Goal: Task Accomplishment & Management: Manage account settings

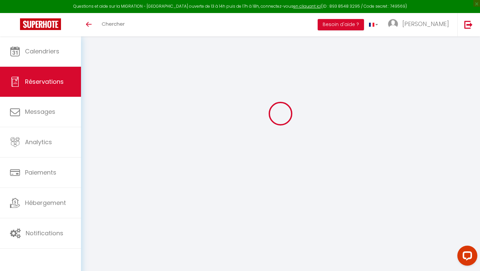
select select
checkbox input "false"
type textarea "PAIEMENT cheque vacances montant 249,60€ Prévoir enveloppe lien swikly (caution…"
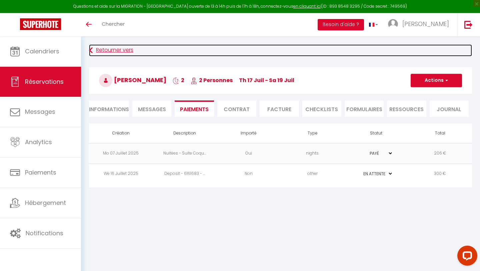
click at [107, 51] on link "Retourner vers" at bounding box center [280, 50] width 383 height 12
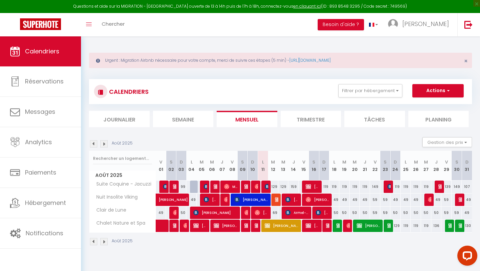
click at [94, 145] on img at bounding box center [93, 143] width 7 height 7
select select
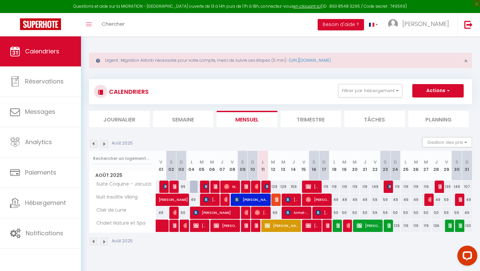
select select
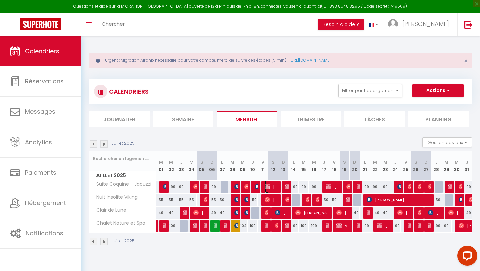
click at [272, 187] on span "[PERSON_NAME]" at bounding box center [272, 186] width 14 height 13
select select "OK"
select select "0"
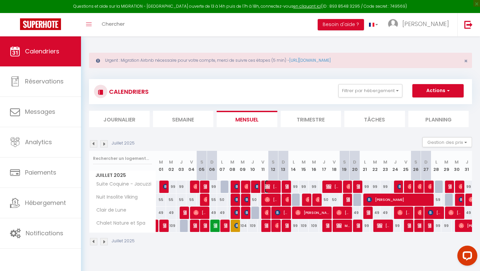
select select "1"
select select
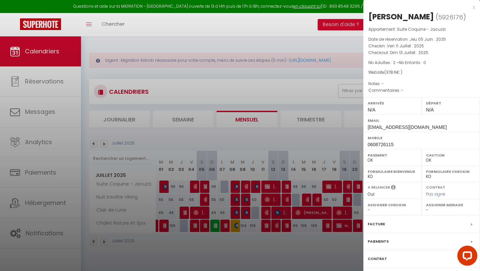
click at [403, 244] on div "Paiements" at bounding box center [421, 241] width 117 height 17
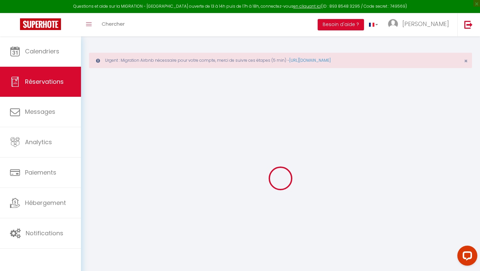
select select
checkbox input "false"
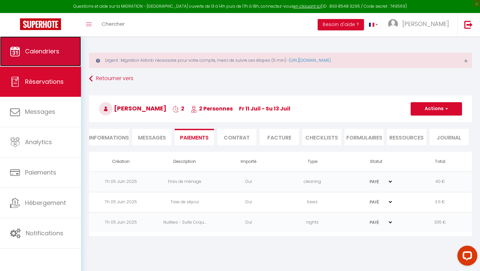
click at [54, 50] on span "Calendriers" at bounding box center [42, 51] width 34 height 8
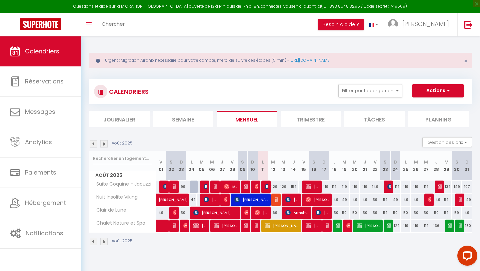
click at [93, 144] on img at bounding box center [93, 143] width 7 height 7
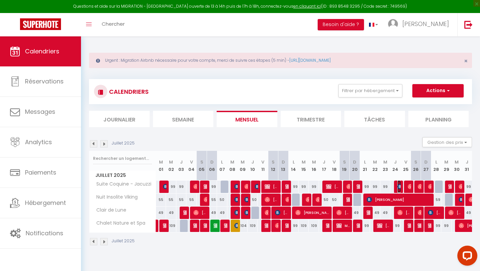
click at [398, 187] on img at bounding box center [399, 186] width 5 height 5
select select "OK"
select select "0"
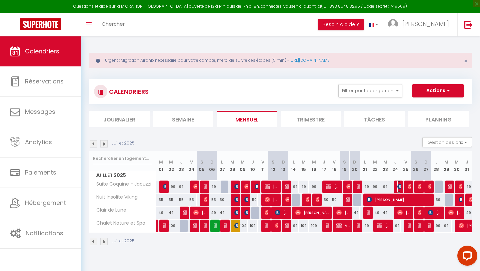
select select "1"
select select
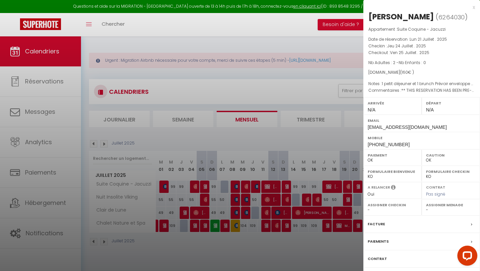
click at [381, 240] on label "Paiements" at bounding box center [377, 241] width 21 height 7
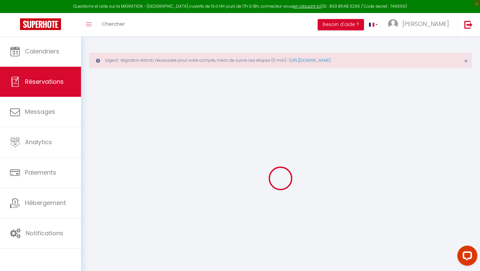
select select
checkbox input "false"
select select
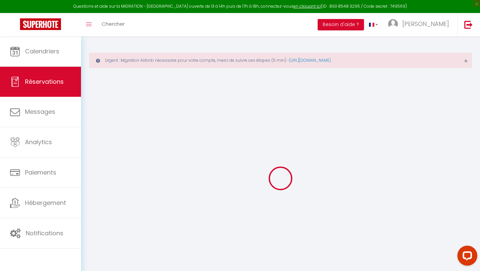
checkbox input "false"
type textarea "** THIS RESERVATION HAS BEEN PRE-PAID ** Reservation has a cancellation grace p…"
type textarea "1 petit déjeuner et 1 brunch Prévoir enveloppe 38€"
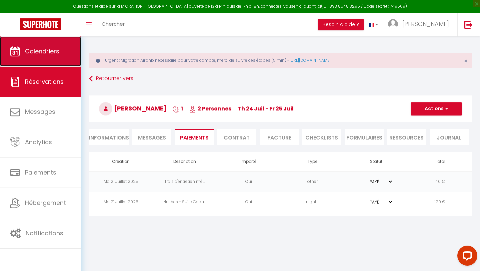
click at [49, 57] on link "Calendriers" at bounding box center [40, 51] width 81 height 30
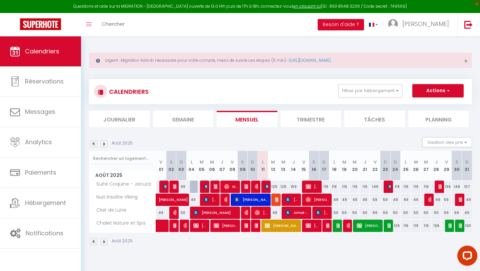
click at [94, 144] on img at bounding box center [93, 143] width 7 height 7
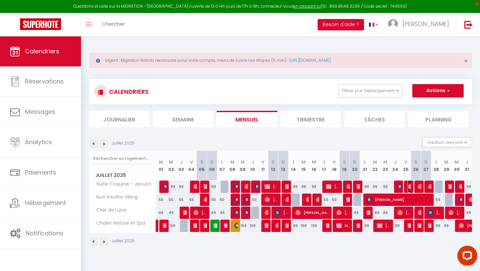
click at [408, 189] on span "[PERSON_NAME]" at bounding box center [408, 186] width 3 height 13
select select "OK"
select select "0"
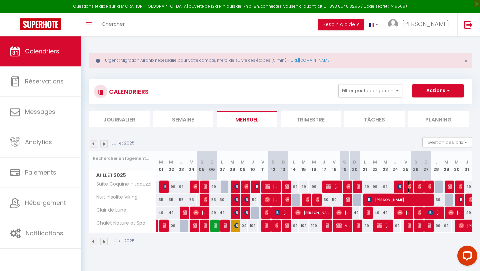
select select "1"
select select
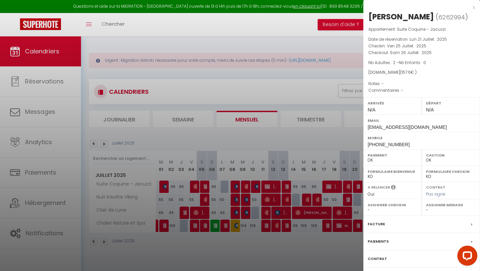
click at [391, 250] on div "Paiements" at bounding box center [421, 241] width 117 height 17
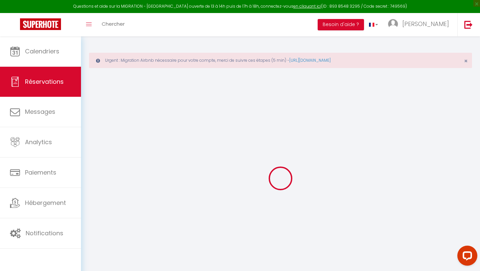
select select
checkbox input "false"
select select
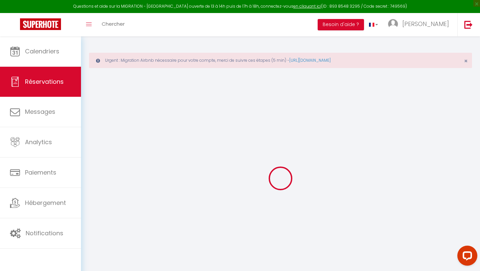
select select
checkbox input "false"
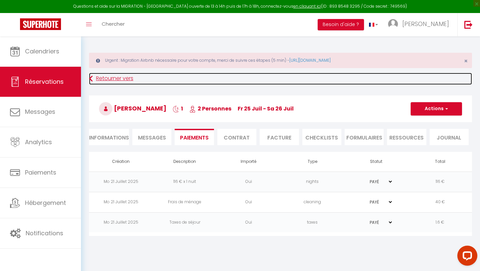
click at [108, 80] on link "Retourner vers" at bounding box center [280, 79] width 383 height 12
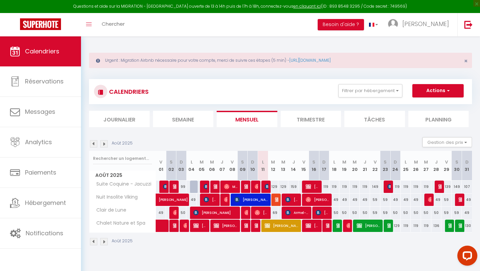
click at [93, 144] on img at bounding box center [93, 143] width 7 height 7
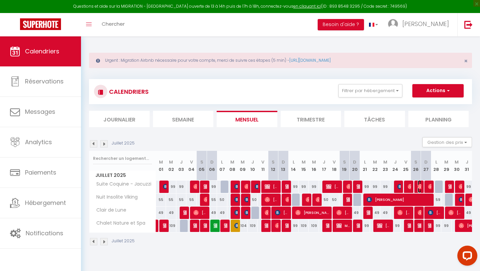
click at [419, 185] on img at bounding box center [419, 186] width 5 height 5
select select "OK"
select select "0"
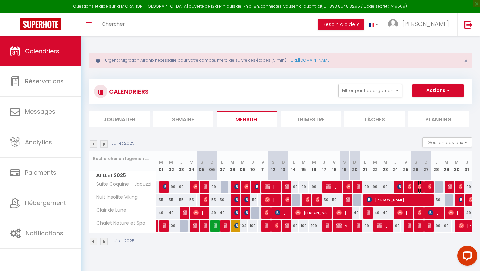
select select "1"
select select
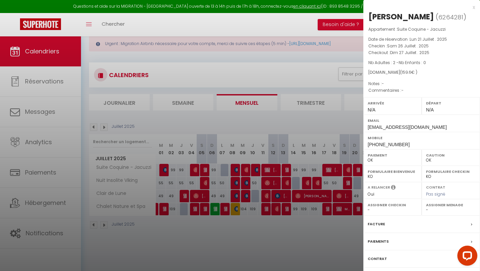
scroll to position [17, 0]
click at [402, 241] on div "Paiements" at bounding box center [421, 241] width 117 height 17
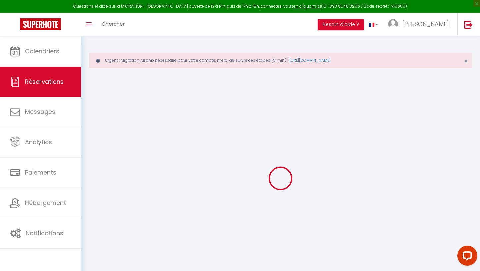
select select
checkbox input "false"
select select
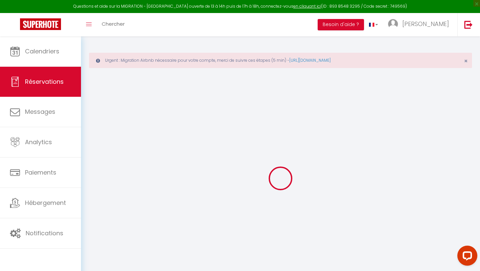
select select
checkbox input "false"
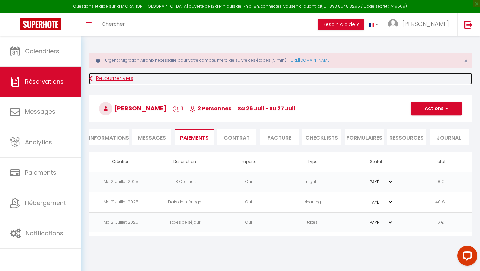
click at [104, 79] on link "Retourner vers" at bounding box center [280, 79] width 383 height 12
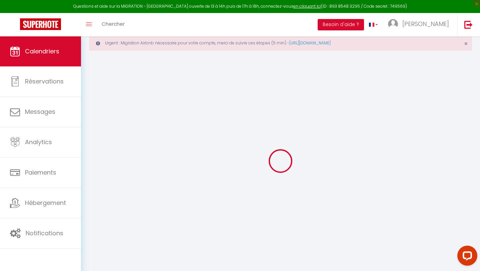
scroll to position [30, 0]
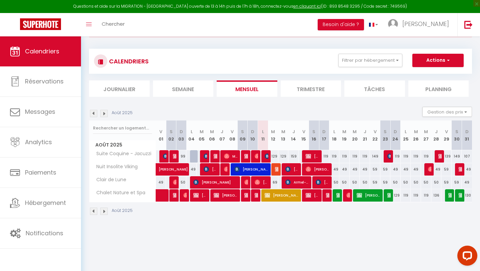
click at [94, 113] on img at bounding box center [93, 113] width 7 height 7
select select
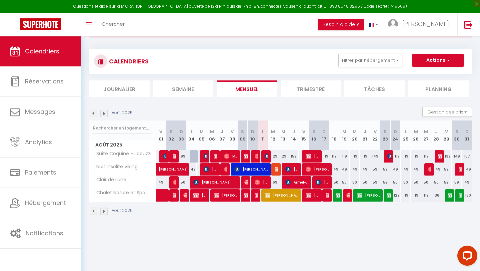
select select
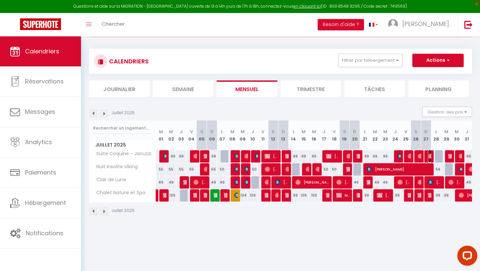
click at [429, 156] on img at bounding box center [430, 155] width 5 height 5
select select "OK"
select select "0"
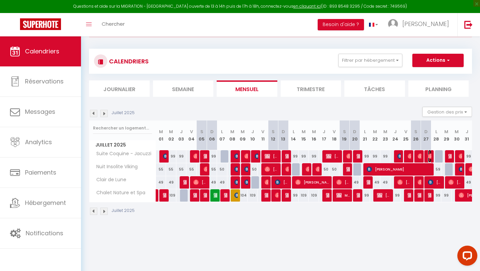
select select "1"
select select
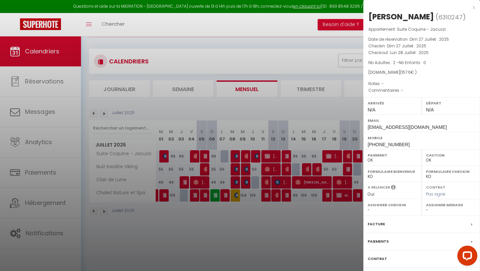
click at [405, 240] on div "Paiements" at bounding box center [421, 241] width 117 height 17
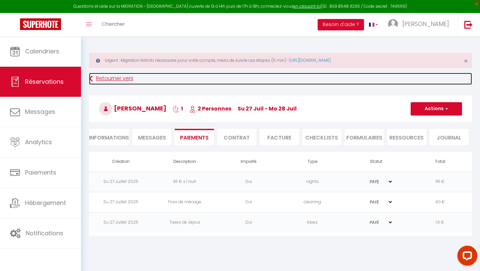
click at [106, 79] on link "Retourner vers" at bounding box center [280, 79] width 383 height 12
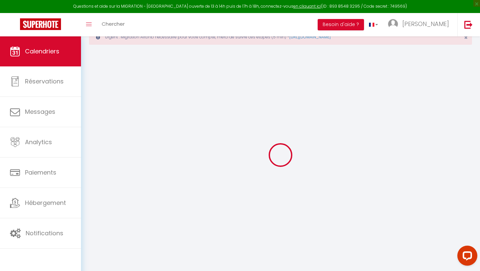
scroll to position [36, 0]
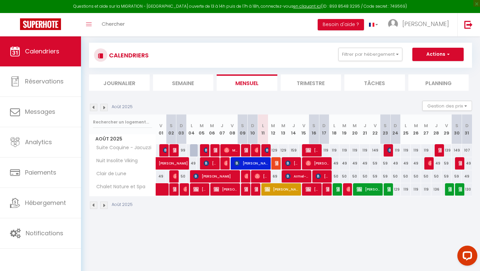
click at [94, 108] on img at bounding box center [93, 107] width 7 height 7
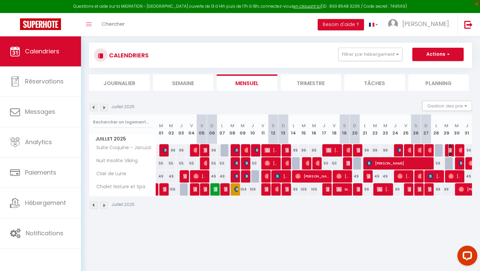
click at [450, 151] on img at bounding box center [450, 149] width 5 height 5
select select "OK"
select select "0"
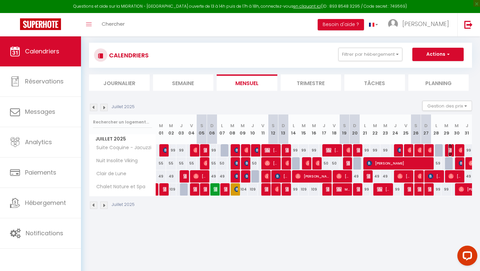
select select "1"
select select
select select "41107"
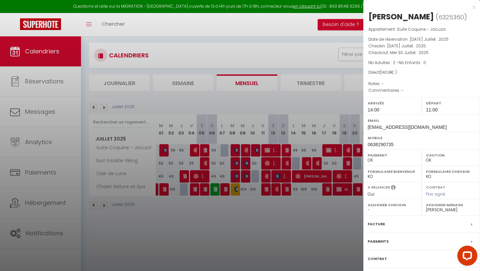
click at [392, 250] on div "Paiements" at bounding box center [421, 241] width 117 height 17
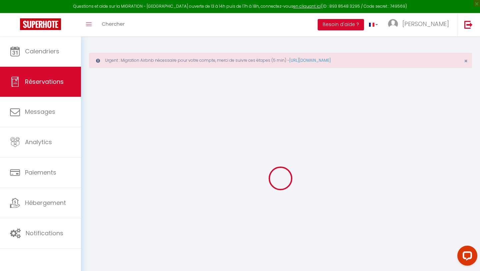
select select
checkbox input "false"
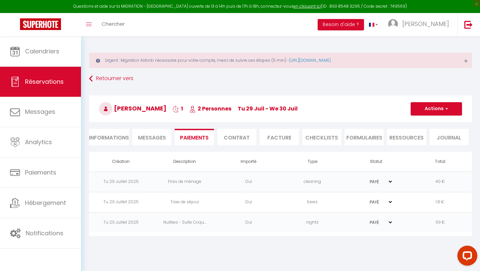
click at [101, 139] on li "Informations" at bounding box center [109, 137] width 40 height 16
select select
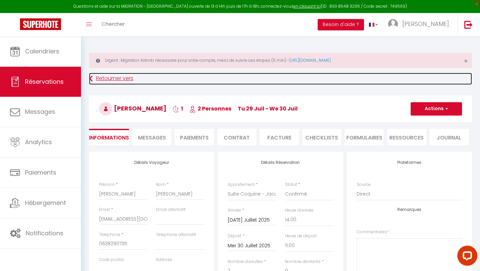
click at [104, 79] on link "Retourner vers" at bounding box center [280, 79] width 383 height 12
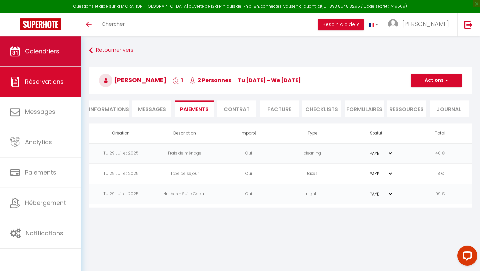
click at [44, 56] on link "Calendriers" at bounding box center [40, 51] width 81 height 30
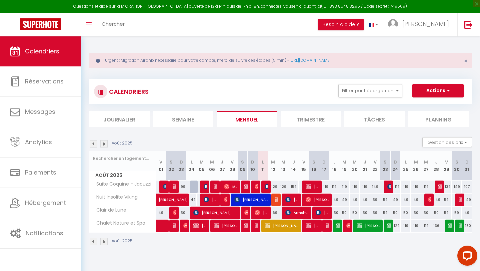
click at [94, 144] on img at bounding box center [93, 143] width 7 height 7
select select
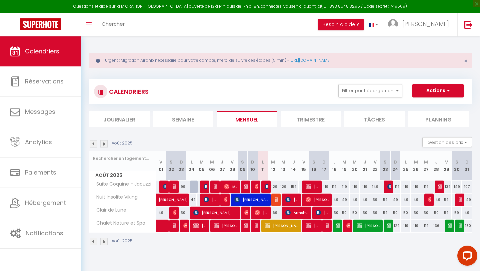
select select
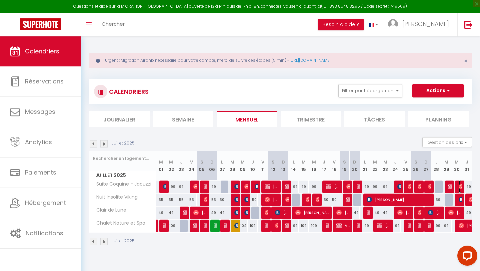
click at [459, 187] on img at bounding box center [460, 186] width 5 height 5
select select "OK"
select select "0"
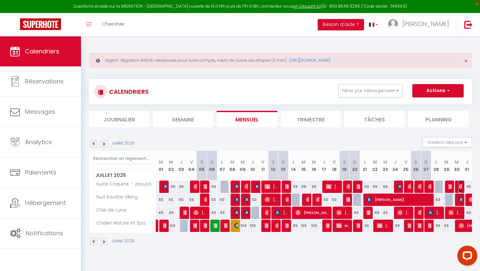
select select "1"
select select
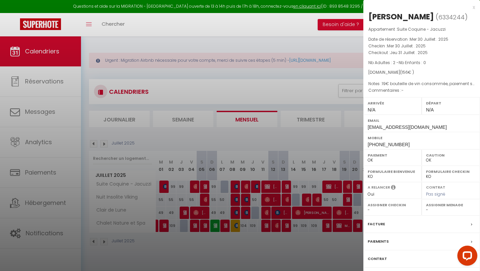
click at [346, 242] on div at bounding box center [240, 135] width 480 height 271
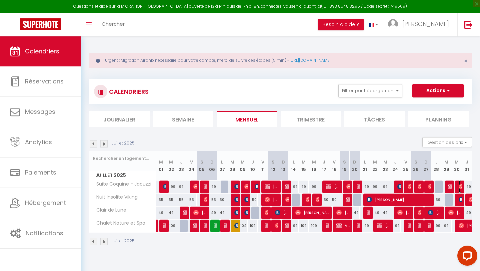
click at [460, 188] on img at bounding box center [460, 186] width 5 height 5
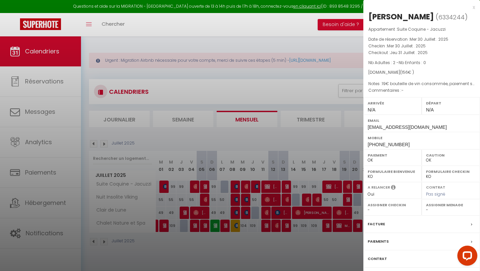
click at [397, 240] on div "Paiements" at bounding box center [421, 241] width 117 height 17
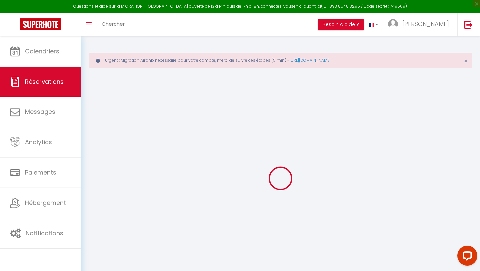
select select
checkbox input "false"
type textarea "19€ bouteille de vin consommée, paiement sur Airbnb"
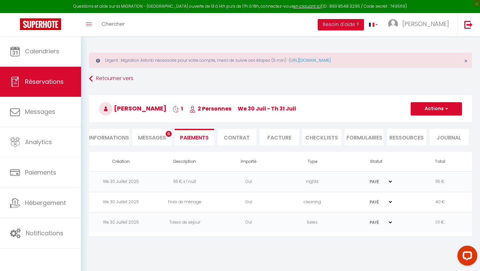
click at [148, 137] on span "Messages" at bounding box center [152, 138] width 28 height 8
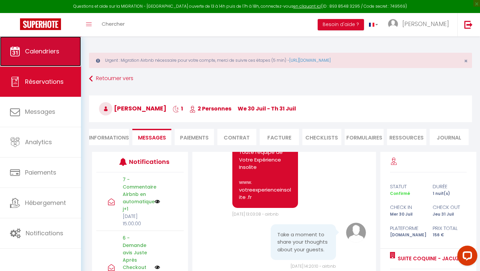
click at [38, 51] on span "Calendriers" at bounding box center [42, 51] width 34 height 8
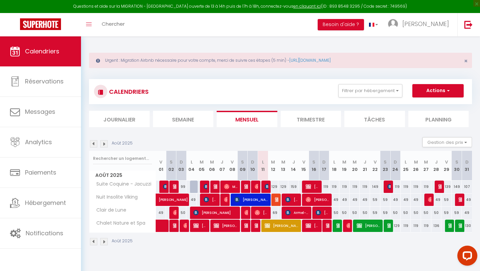
click at [93, 143] on img at bounding box center [93, 143] width 7 height 7
select select
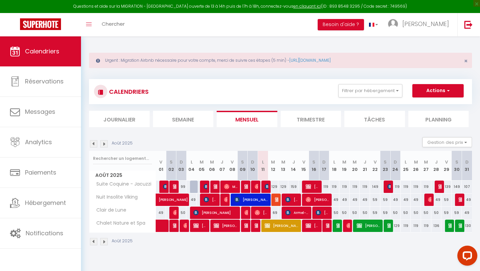
select select
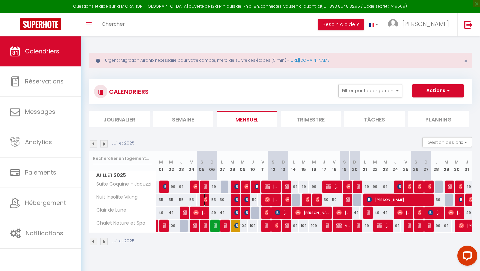
click at [206, 200] on img at bounding box center [206, 199] width 5 height 5
select select "OK"
select select "0"
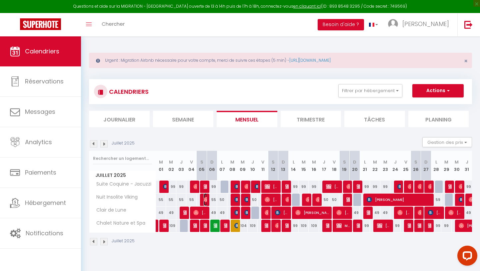
select select "1"
select select
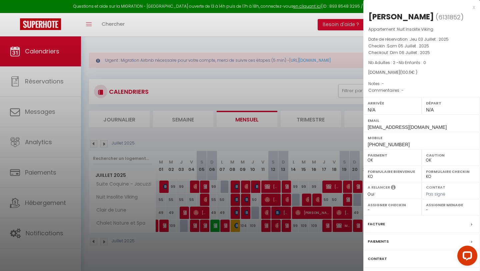
click at [398, 242] on div "Paiements" at bounding box center [421, 241] width 117 height 17
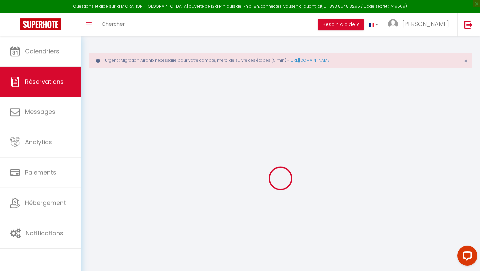
select select
checkbox input "false"
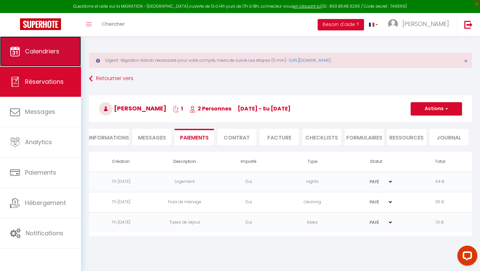
click at [34, 51] on span "Calendriers" at bounding box center [42, 51] width 34 height 8
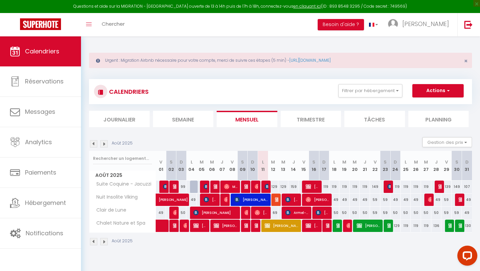
click at [95, 143] on img at bounding box center [93, 143] width 7 height 7
select select
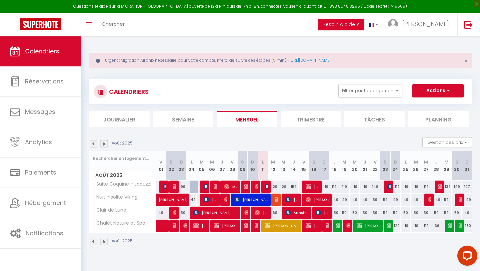
select select
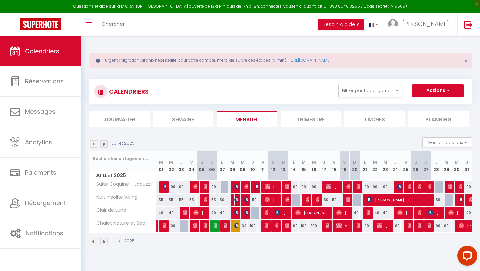
click at [236, 200] on img at bounding box center [236, 199] width 5 height 5
select select "OK"
select select "0"
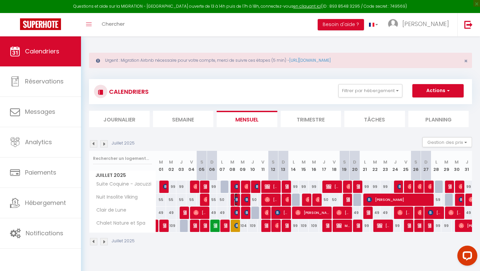
select select "1"
select select
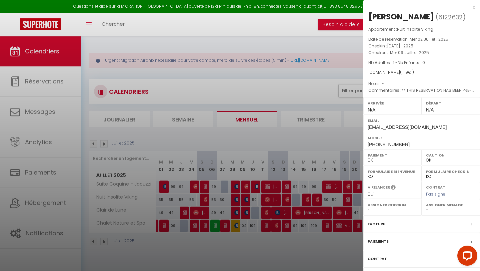
click at [390, 243] on div "Paiements" at bounding box center [421, 241] width 117 height 17
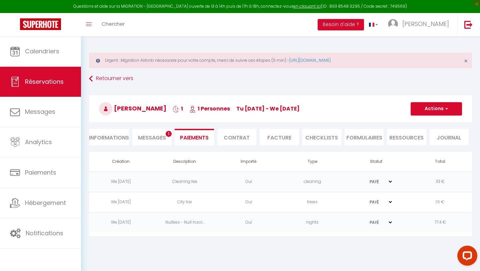
click at [151, 139] on span "Messages" at bounding box center [152, 138] width 28 height 8
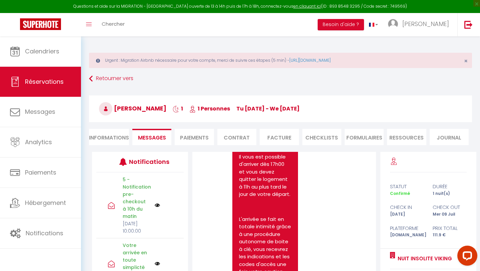
scroll to position [257, 0]
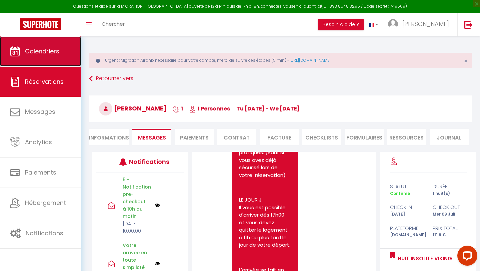
click at [59, 56] on link "Calendriers" at bounding box center [40, 51] width 81 height 30
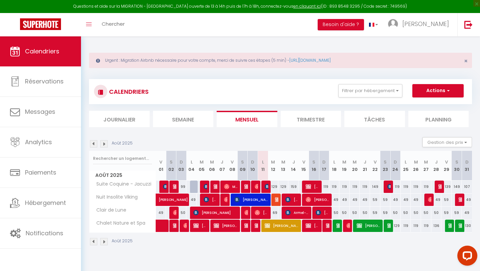
click at [93, 143] on img at bounding box center [93, 143] width 7 height 7
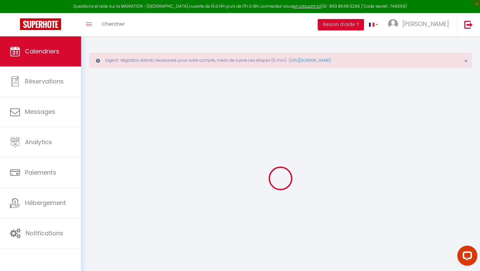
select select
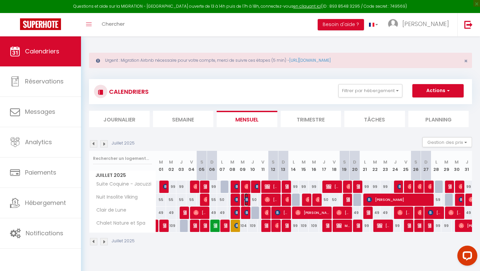
click at [247, 200] on img at bounding box center [246, 199] width 5 height 5
select select "OK"
select select "0"
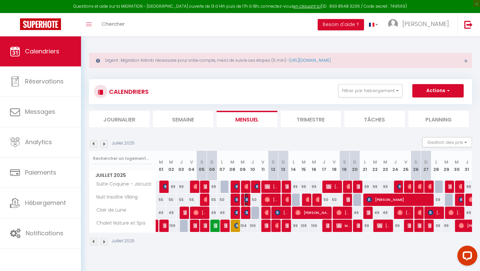
select select "1"
select select
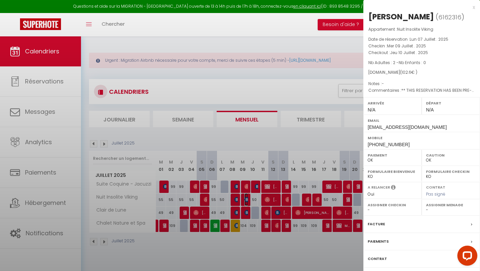
select select "41107"
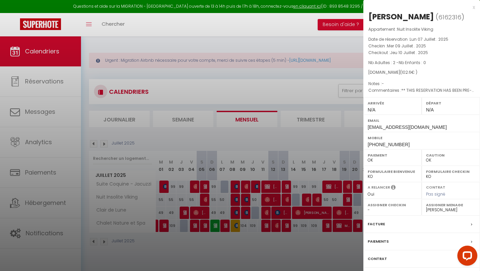
click at [305, 254] on div at bounding box center [240, 135] width 480 height 271
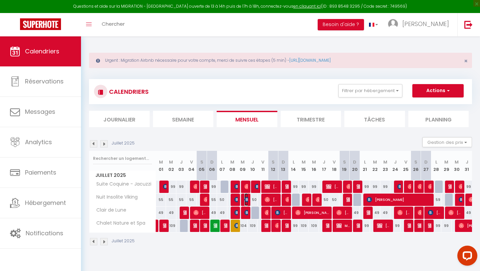
click at [246, 199] on img at bounding box center [246, 199] width 5 height 5
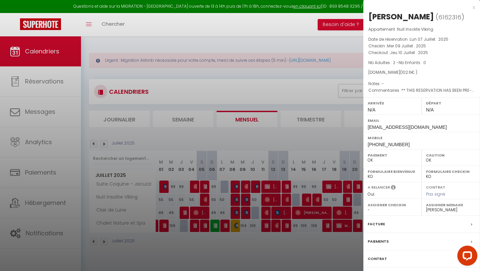
click at [403, 239] on div "Paiements" at bounding box center [421, 241] width 117 height 17
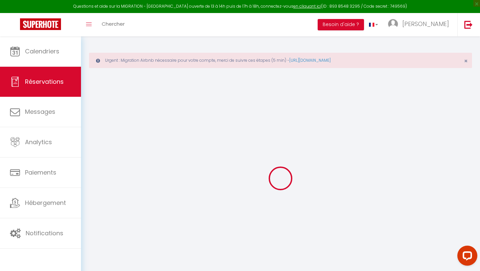
select select
checkbox input "false"
select select
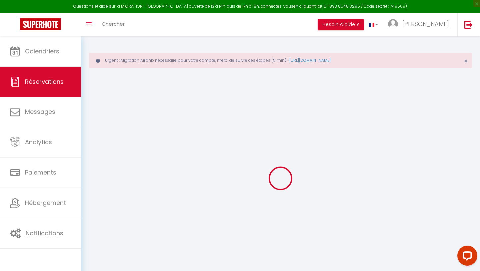
checkbox input "false"
type textarea "** THIS RESERVATION HAS BEEN PRE-PAID ** BOOKING NOTE : Payment charge is EUR 1…"
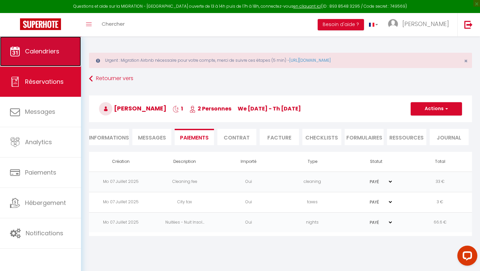
click at [56, 53] on span "Calendriers" at bounding box center [42, 51] width 34 height 8
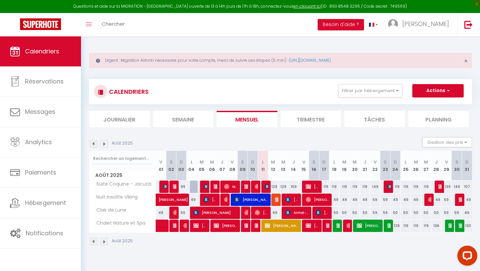
click at [95, 144] on img at bounding box center [93, 143] width 7 height 7
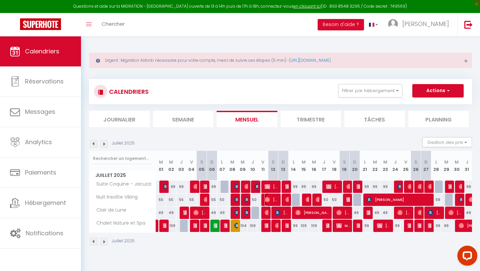
click at [272, 200] on span "[PERSON_NAME]" at bounding box center [272, 199] width 14 height 13
select select "OK"
select select "0"
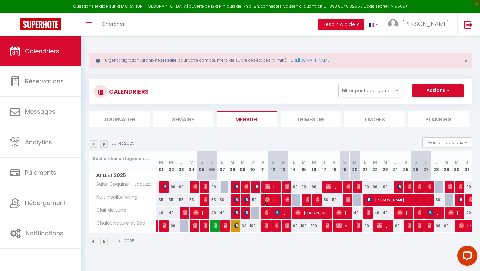
select select "1"
select select
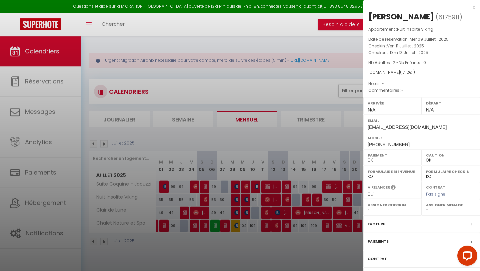
click at [392, 239] on div "Paiements" at bounding box center [421, 241] width 117 height 17
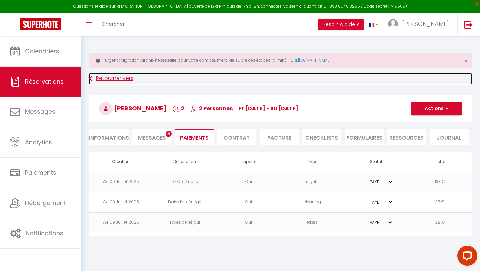
click at [105, 79] on link "Retourner vers" at bounding box center [280, 79] width 383 height 12
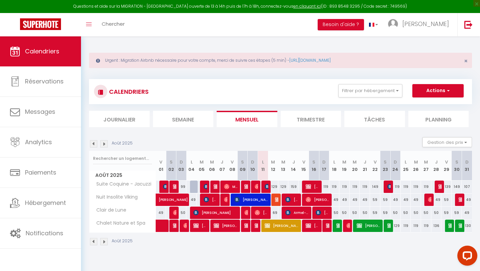
click at [94, 144] on img at bounding box center [93, 143] width 7 height 7
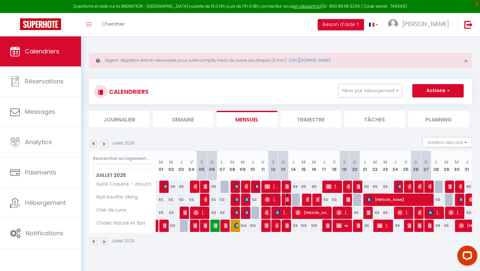
click at [287, 198] on img at bounding box center [287, 199] width 5 height 5
select select "OK"
select select "0"
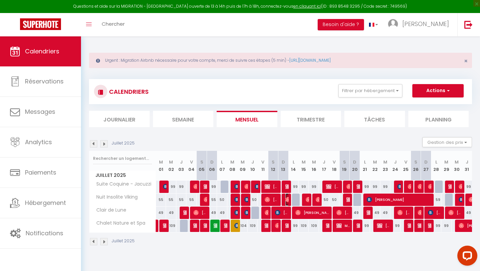
select select "1"
select select
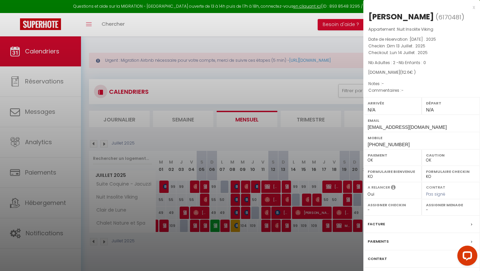
click at [392, 240] on div "Paiements" at bounding box center [421, 241] width 117 height 17
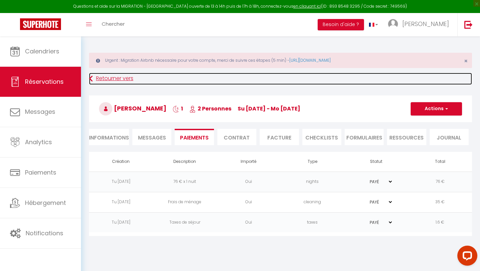
click at [106, 78] on link "Retourner vers" at bounding box center [280, 79] width 383 height 12
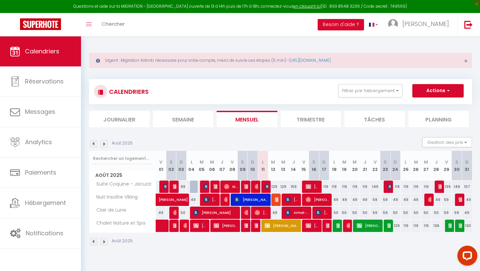
click at [93, 142] on img at bounding box center [93, 143] width 7 height 7
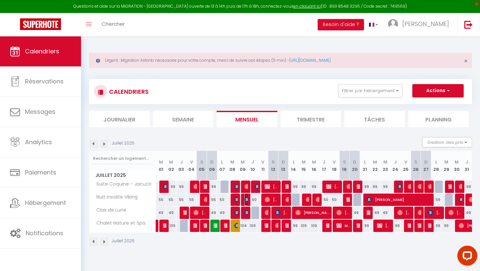
click at [246, 201] on img at bounding box center [246, 199] width 5 height 5
select select "OK"
select select "0"
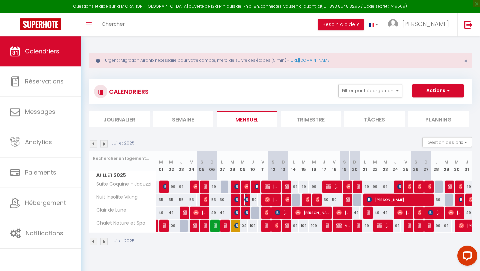
select select "1"
select select
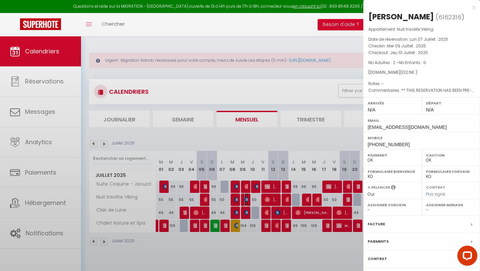
select select "41107"
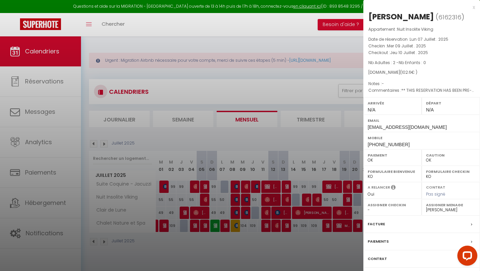
click at [245, 189] on div at bounding box center [240, 135] width 480 height 271
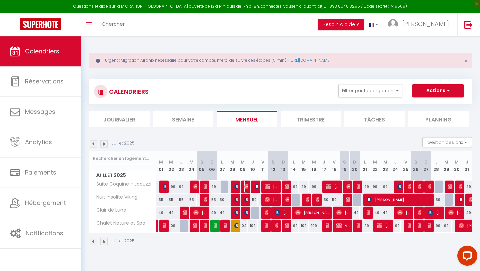
click at [245, 189] on span "[PERSON_NAME]" at bounding box center [245, 186] width 3 height 13
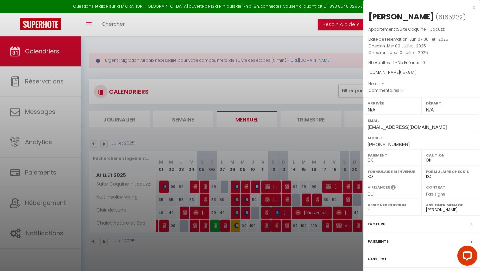
click at [246, 213] on div at bounding box center [240, 135] width 480 height 271
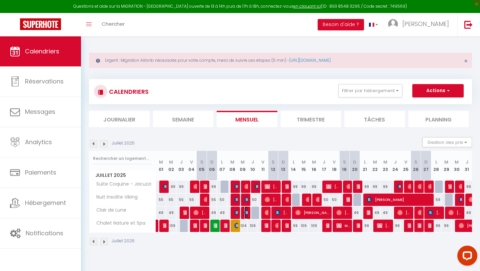
click at [246, 213] on img at bounding box center [246, 212] width 5 height 5
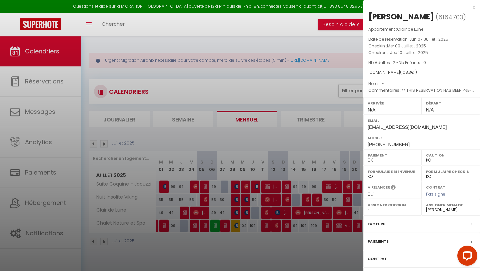
click at [245, 185] on div at bounding box center [240, 135] width 480 height 271
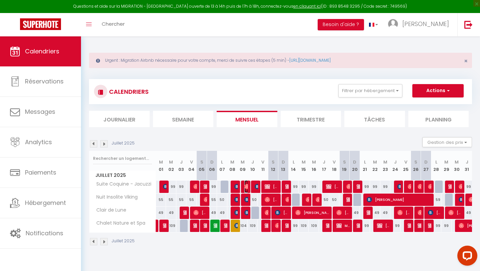
click at [245, 185] on img at bounding box center [246, 186] width 5 height 5
select select "OK"
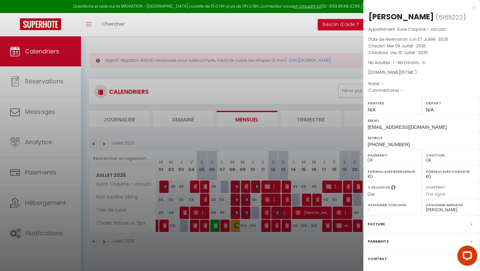
click at [259, 101] on div at bounding box center [240, 135] width 480 height 271
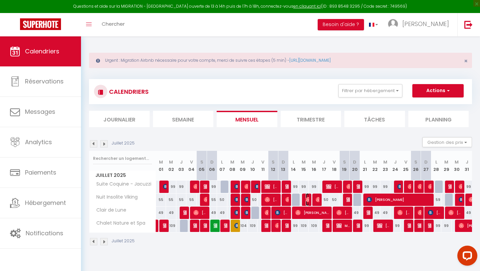
click at [308, 200] on img at bounding box center [308, 199] width 5 height 5
select select
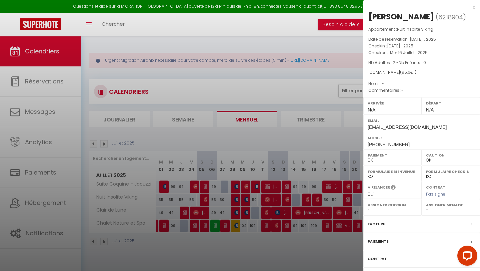
click at [396, 240] on div "Paiements" at bounding box center [421, 241] width 117 height 17
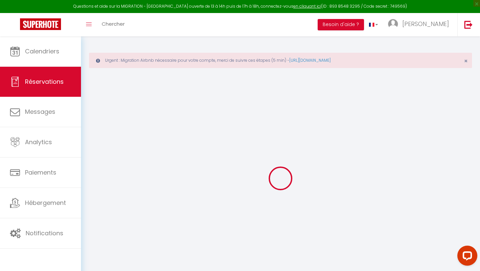
type input "[PERSON_NAME]"
type input "Rosagrata"
type input "[EMAIL_ADDRESS][DOMAIN_NAME]"
type input "[PHONE_NUMBER]"
select select
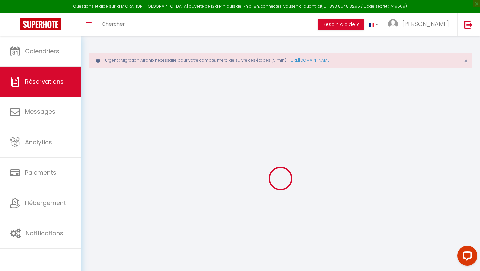
type input "20.52"
select select "61680"
select select "1"
select select
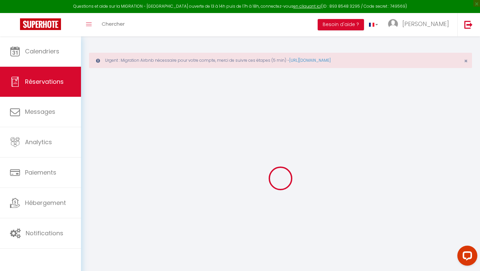
type input "2"
select select "12"
select select
type input "59"
checkbox input "false"
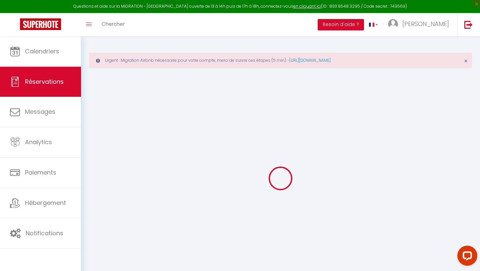
type input "0"
select select "1"
type input "0"
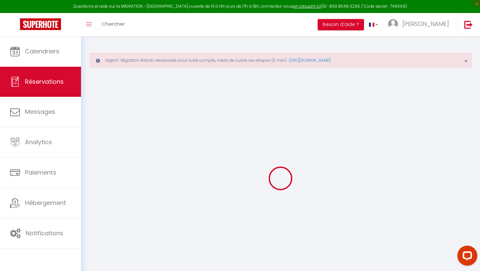
select select
select select "15"
checkbox input "false"
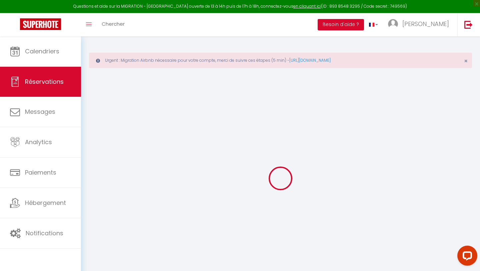
select select
checkbox input "false"
type textarea "isAutoTranslationEnabled=true user=[object Object] viewer=[object Object] heade…"
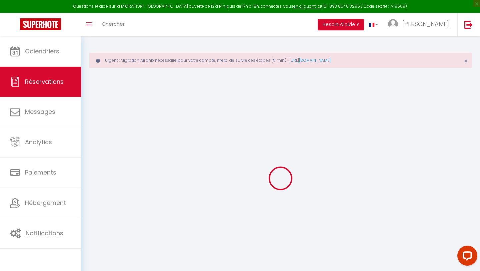
select select
checkbox input "false"
type textarea "isAutoTranslationEnabled=true user=[object Object] viewer=[object Object] heade…"
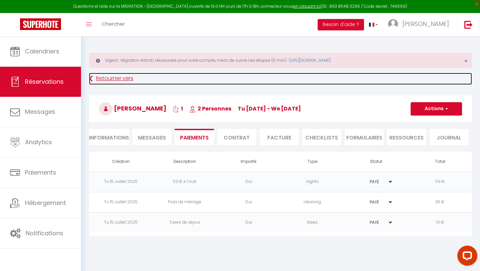
click at [100, 77] on link "Retourner vers" at bounding box center [280, 79] width 383 height 12
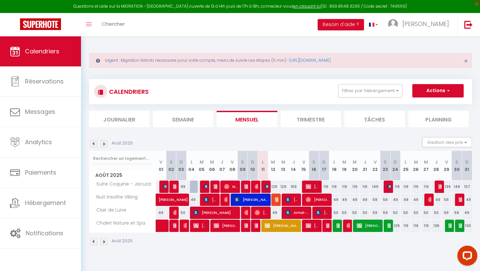
click at [94, 143] on img at bounding box center [93, 143] width 7 height 7
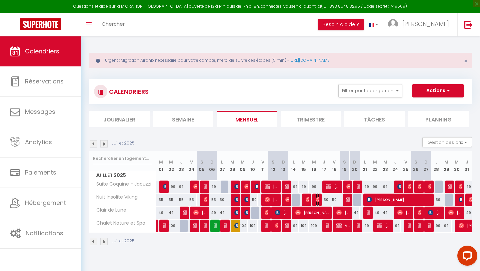
click at [317, 200] on img at bounding box center [318, 199] width 5 height 5
select select "OK"
select select "0"
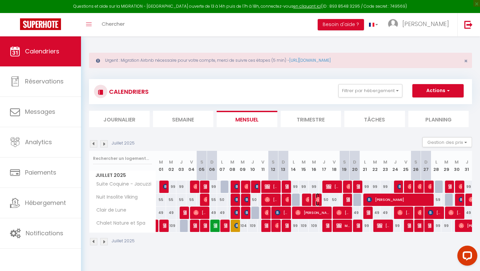
select select "1"
select select
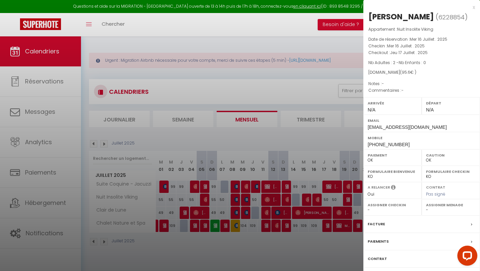
click at [398, 250] on div "Paiements" at bounding box center [421, 241] width 117 height 17
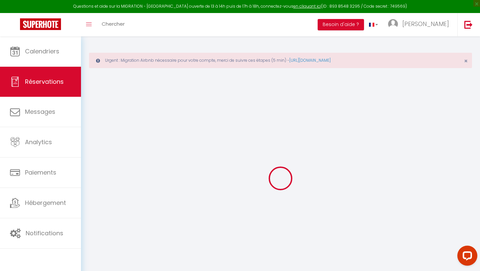
select select
checkbox input "false"
type textarea "isAutoTranslationEnabled=true user=[object Object] viewer=[object Object] heade…"
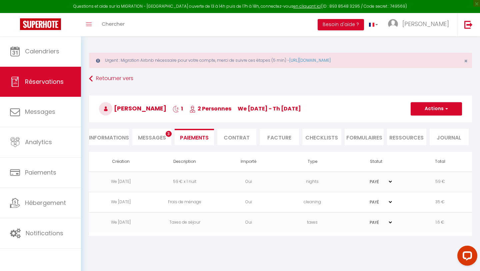
click at [160, 138] on span "Messages" at bounding box center [152, 138] width 28 height 8
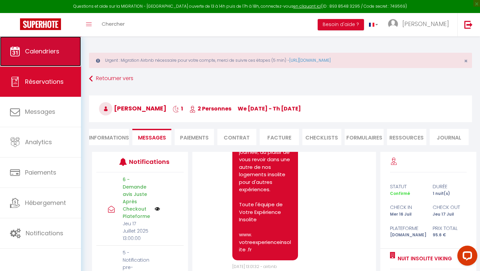
click at [47, 53] on span "Calendriers" at bounding box center [42, 51] width 34 height 8
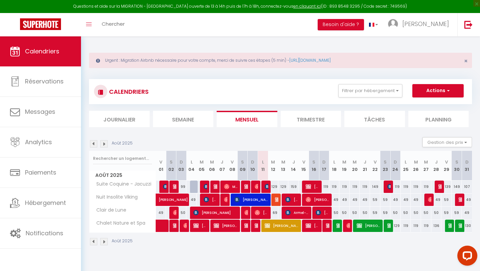
click at [93, 142] on img at bounding box center [93, 143] width 7 height 7
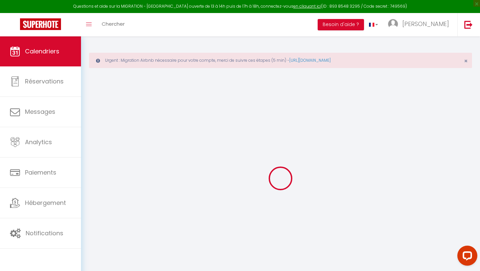
select select
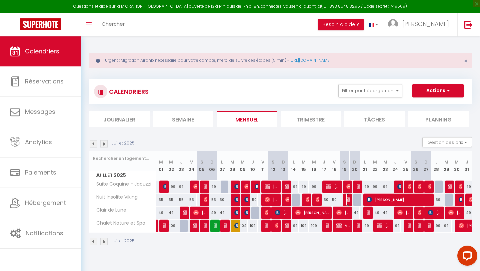
click at [347, 201] on img at bounding box center [348, 199] width 5 height 5
select select "OK"
select select "0"
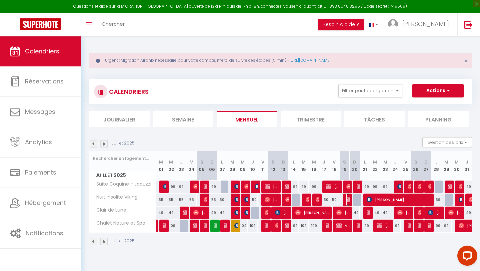
select select "1"
select select
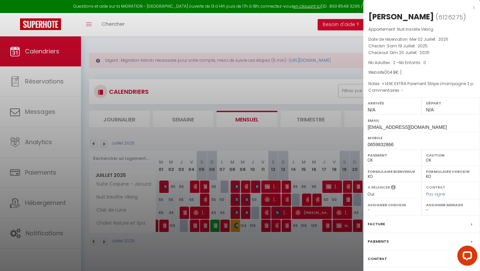
click at [404, 241] on div "Paiements" at bounding box center [421, 241] width 117 height 17
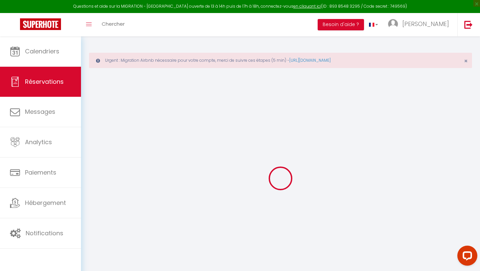
select select
checkbox input "false"
type textarea "+141€ EXTRA Paiement Stripe champagne 2 petits dej coeur en pétale nombre en pé…"
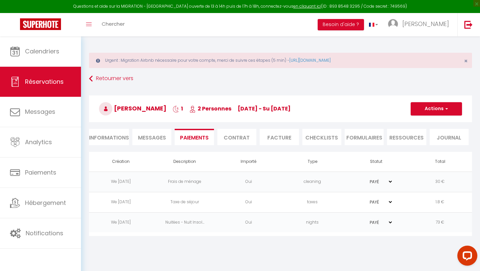
click at [112, 137] on li "Informations" at bounding box center [109, 137] width 40 height 16
select select
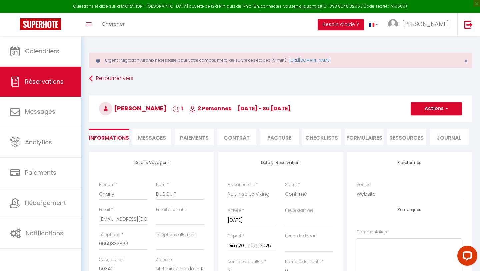
click at [199, 139] on li "Paiements" at bounding box center [194, 137] width 39 height 16
